Goal: Information Seeking & Learning: Understand process/instructions

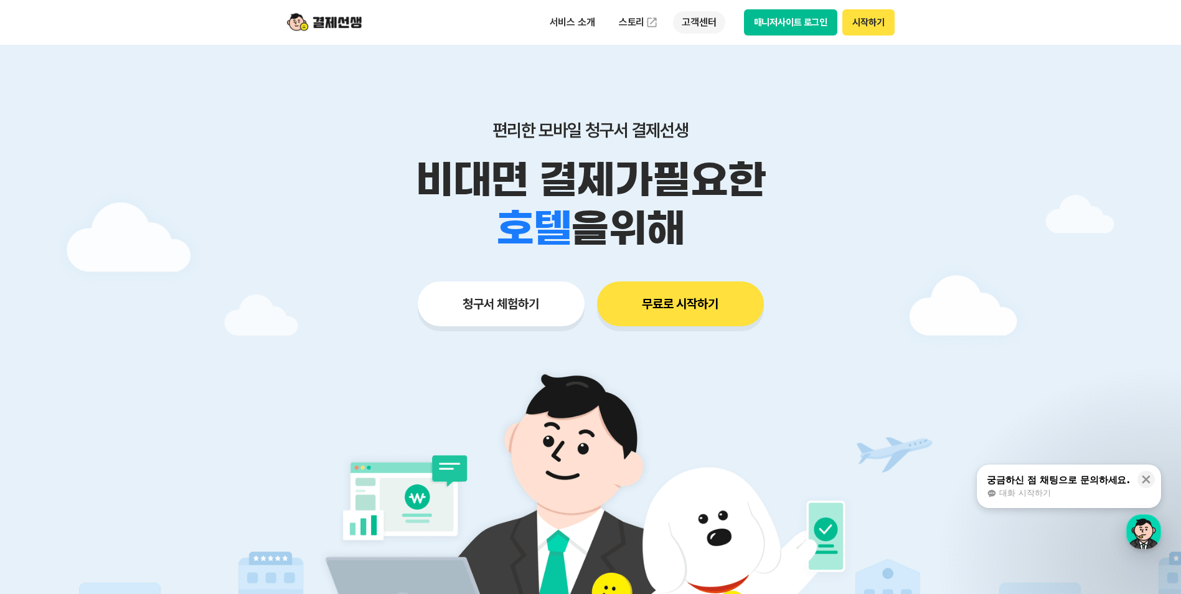
click at [713, 14] on p "고객센터" at bounding box center [699, 22] width 52 height 22
click at [726, 74] on link "자주 묻는 질문" at bounding box center [725, 73] width 105 height 25
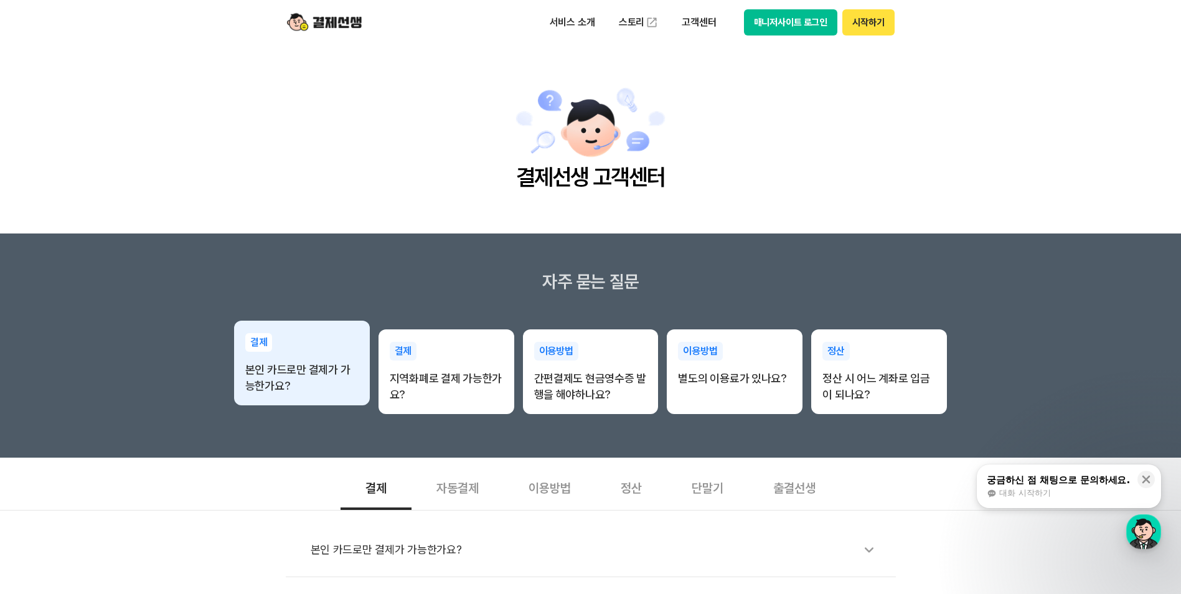
click at [268, 378] on p "본인 카드로만 결제가 가능한가요?" at bounding box center [301, 378] width 113 height 32
click at [293, 364] on p "본인 카드로만 결제가 가능한가요?" at bounding box center [301, 378] width 113 height 32
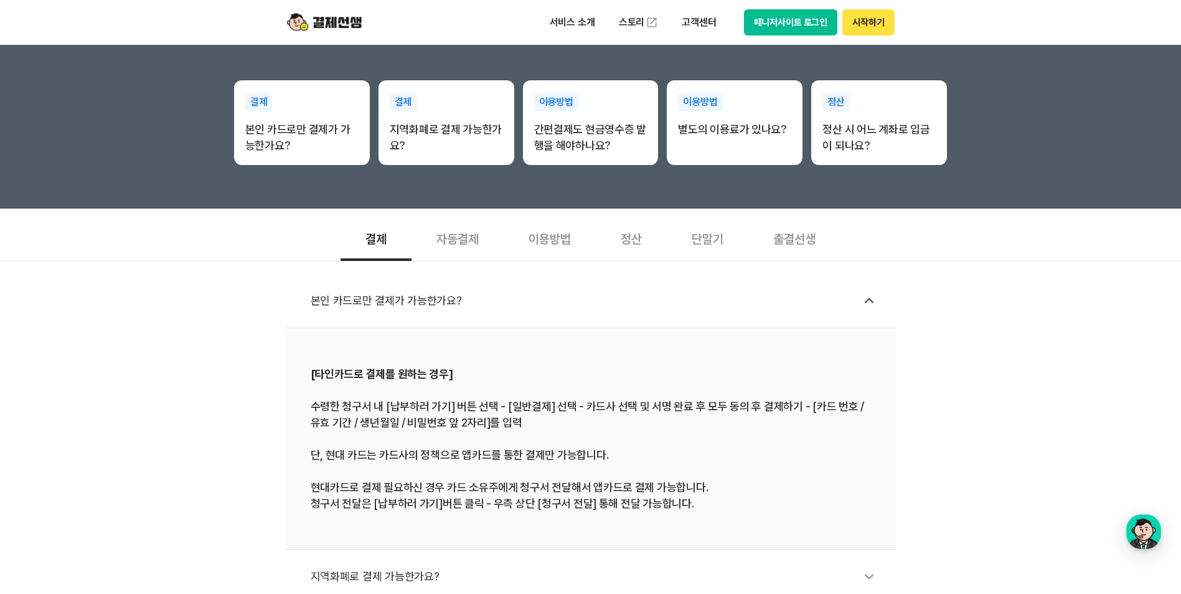
scroll to position [311, 0]
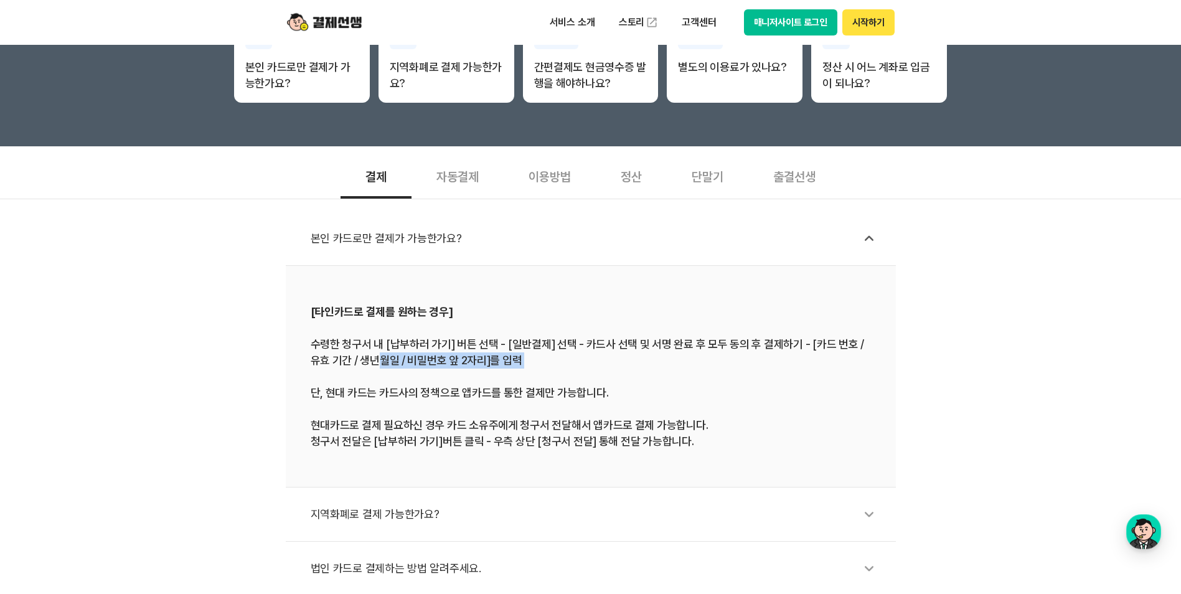
drag, startPoint x: 375, startPoint y: 354, endPoint x: 593, endPoint y: 372, distance: 218.7
click at [593, 372] on div "[타인카드로 결제를 원하는 경우] 수령한 청구서 내 [납부하러 가기] 버튼 선택 - [일반결제] 선택 - 카드사 선택 및 서명 완료 후 모두 …" at bounding box center [591, 376] width 560 height 146
click at [382, 402] on div "[타인카드로 결제를 원하는 경우] 수령한 청구서 내 [납부하러 가기] 버튼 선택 - [일반결제] 선택 - 카드사 선택 및 서명 완료 후 모두 …" at bounding box center [591, 376] width 560 height 146
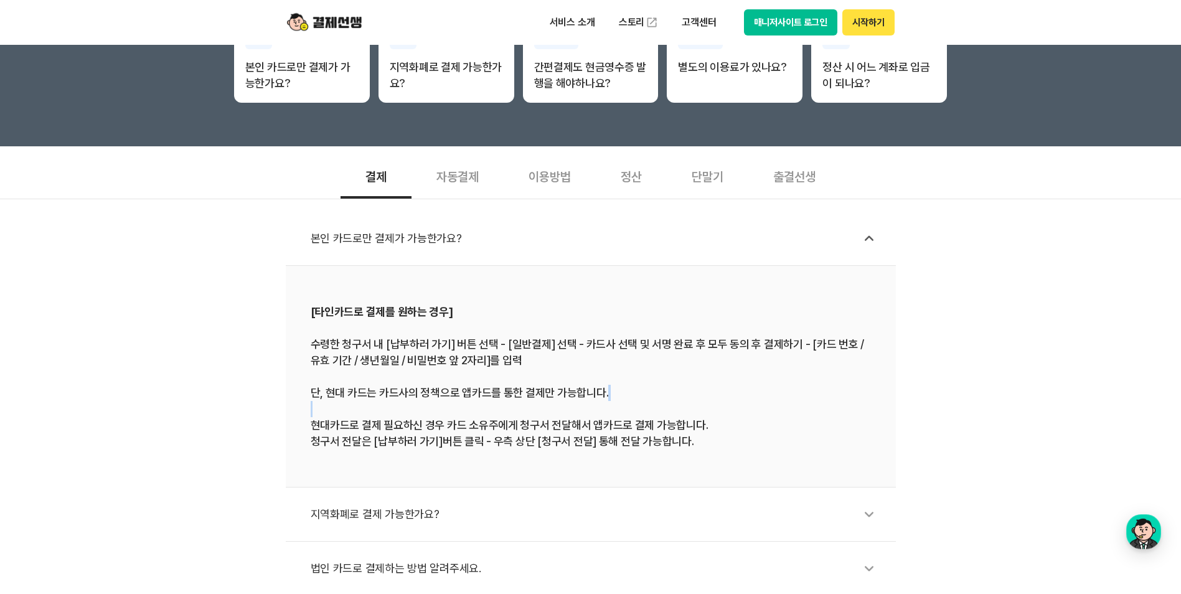
click at [382, 402] on div "[타인카드로 결제를 원하는 경우] 수령한 청구서 내 [납부하러 가기] 버튼 선택 - [일반결제] 선택 - 카드사 선택 및 서명 완료 후 모두 …" at bounding box center [591, 376] width 560 height 146
click at [221, 401] on div "본인 카드로만 결제가 가능한가요? [타인카드로 결제를 원하는 경우] 수령한 청구서 내 [납부하러 가기] 버튼 선택 - [일반결제] 선택 - 카…" at bounding box center [590, 452] width 1181 height 506
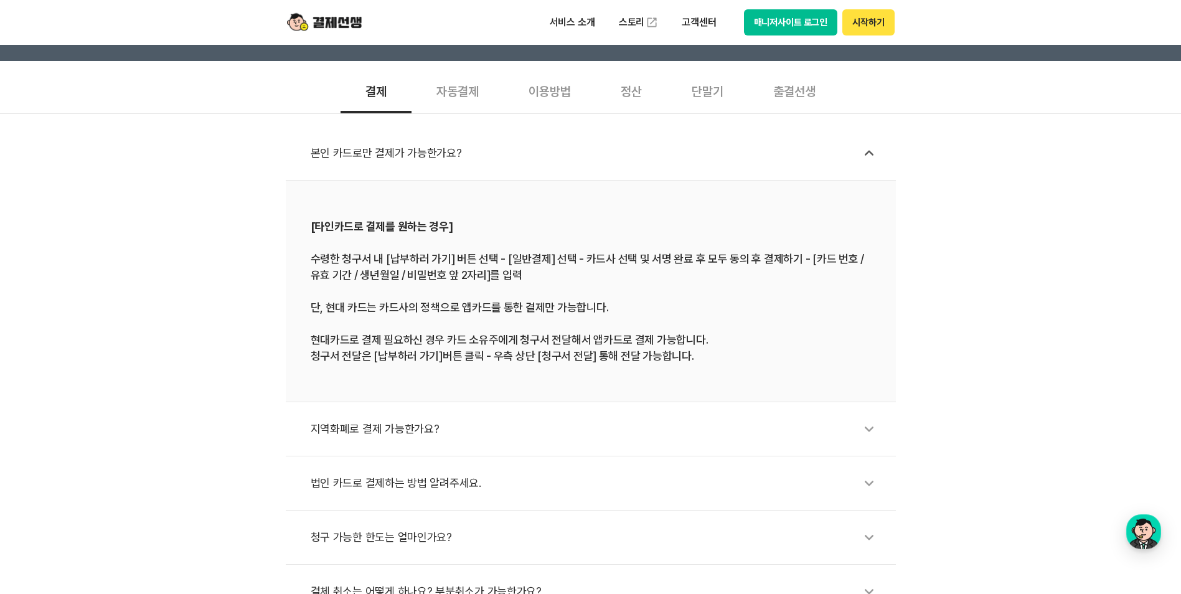
scroll to position [498, 0]
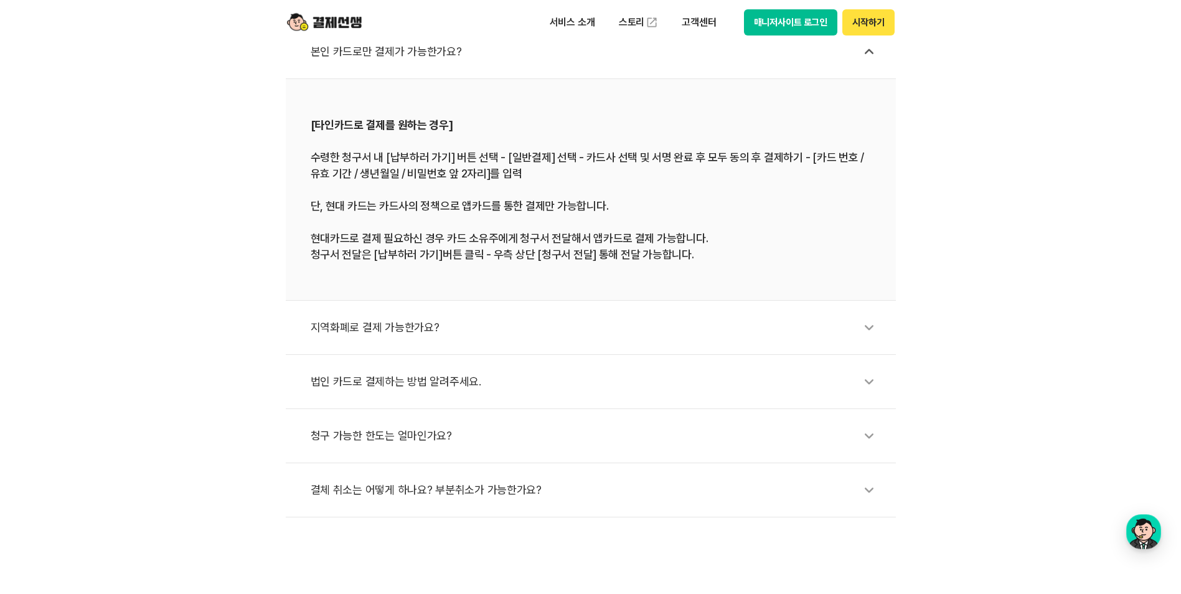
click at [405, 382] on div "법인 카드로 결제하는 방법 알려주세요." at bounding box center [597, 381] width 573 height 29
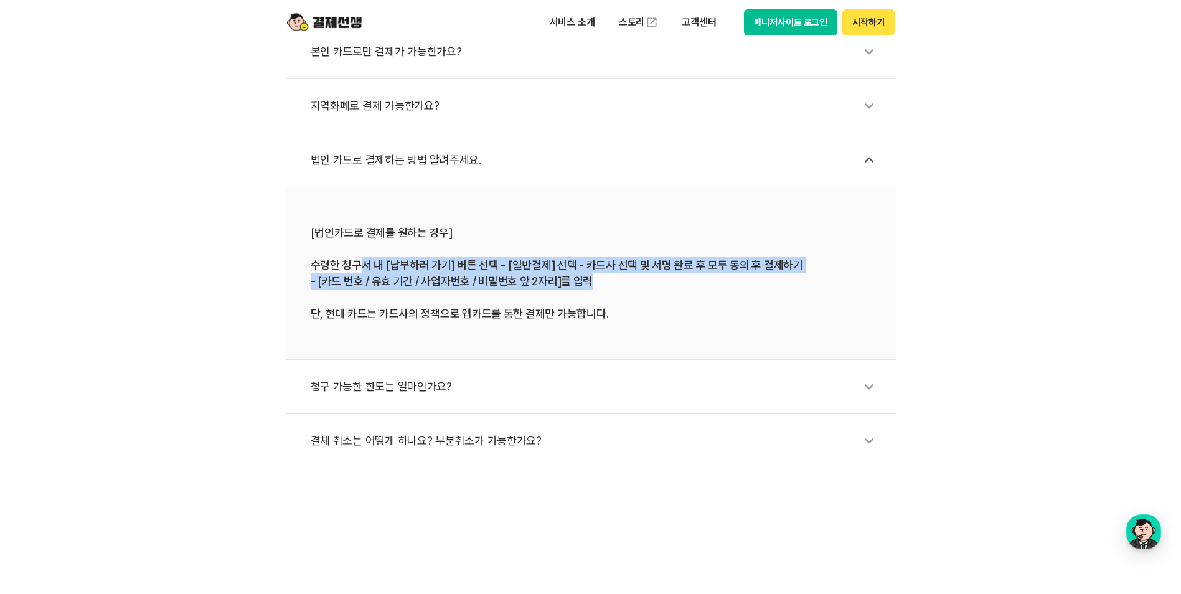
drag, startPoint x: 361, startPoint y: 264, endPoint x: 651, endPoint y: 278, distance: 290.5
click at [651, 278] on div "[법인카드로 결제를 원하는 경우] 수령한 청구서 내 [납부하러 가기] 버튼 선택 - [일반결제] 선택 - 카드사 선택 및 서명 완료 후 모두 …" at bounding box center [591, 273] width 560 height 97
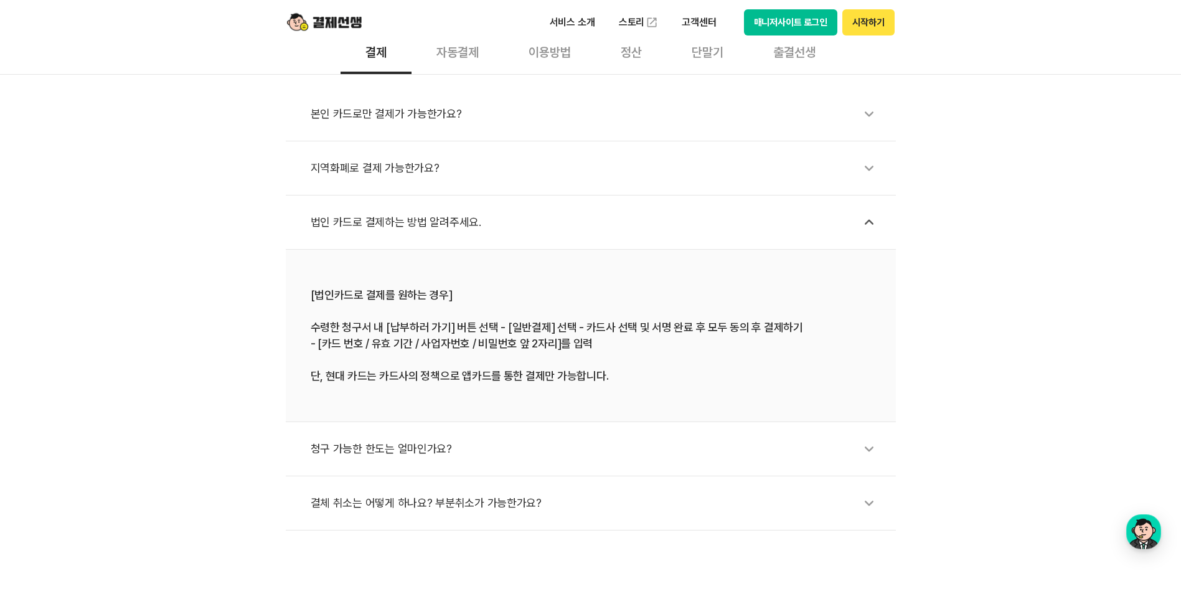
scroll to position [374, 0]
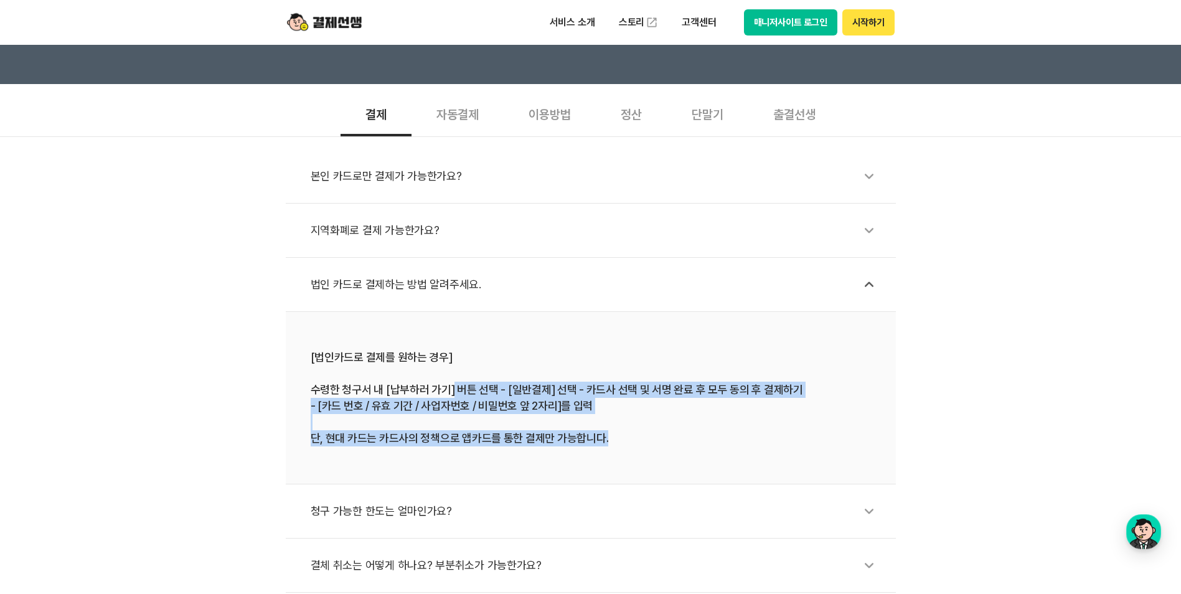
drag, startPoint x: 464, startPoint y: 393, endPoint x: 702, endPoint y: 437, distance: 242.6
click at [702, 437] on div "[법인카드로 결제를 원하는 경우] 수령한 청구서 내 [납부하러 가기] 버튼 선택 - [일반결제] 선택 - 카드사 선택 및 서명 완료 후 모두 …" at bounding box center [591, 397] width 560 height 97
drag, startPoint x: 702, startPoint y: 437, endPoint x: 597, endPoint y: 437, distance: 105.2
click at [597, 437] on div "[법인카드로 결제를 원하는 경우] 수령한 청구서 내 [납부하러 가기] 버튼 선택 - [일반결제] 선택 - 카드사 선택 및 서명 완료 후 모두 …" at bounding box center [591, 397] width 560 height 97
